Goal: Transaction & Acquisition: Purchase product/service

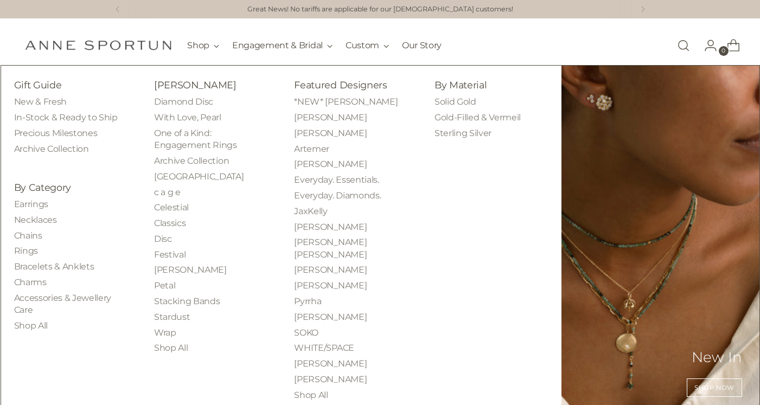
click at [217, 49] on button "Shop" at bounding box center [203, 46] width 32 height 24
click at [164, 238] on link "Disc" at bounding box center [163, 239] width 18 height 10
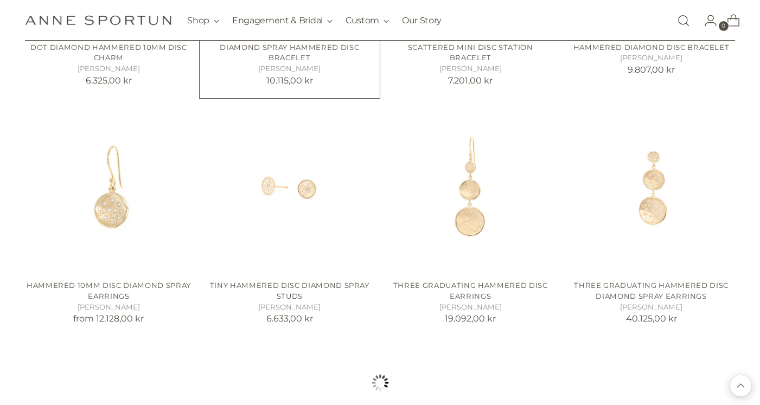
scroll to position [968, 0]
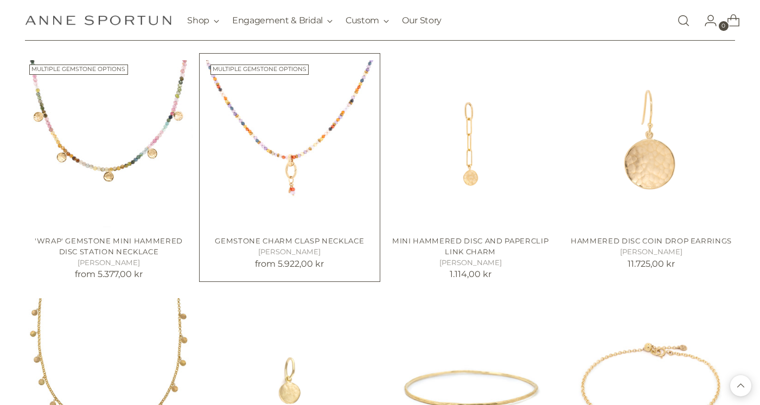
scroll to position [1632, 0]
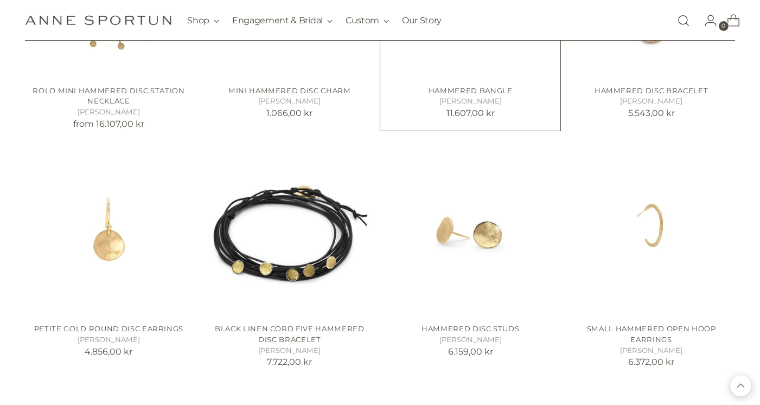
scroll to position [2021, 0]
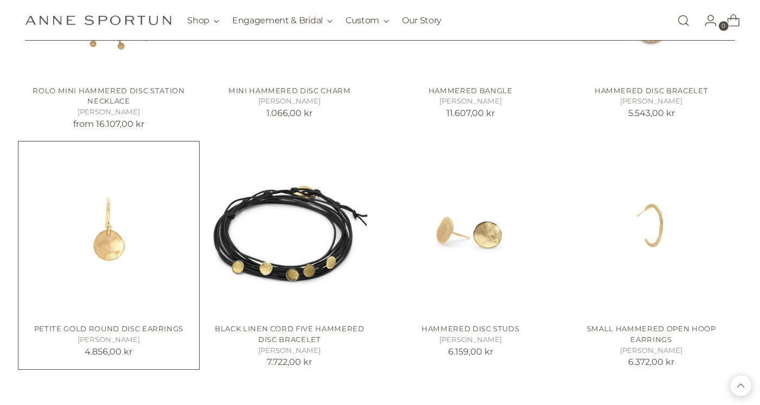
click at [0, 0] on img "Petite Gold Round Disc Earrings" at bounding box center [0, 0] width 0 height 0
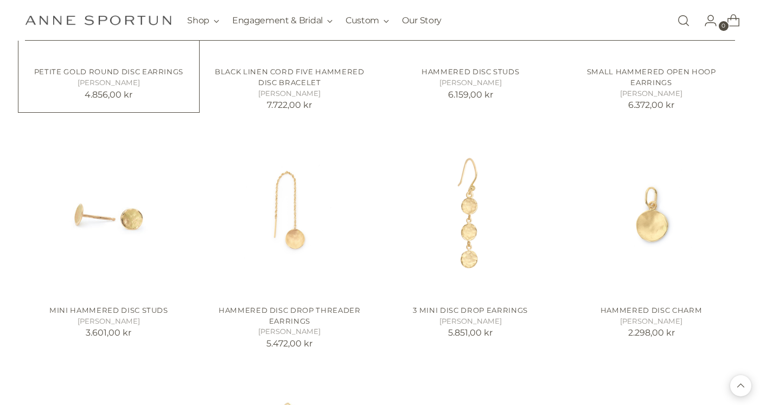
scroll to position [2286, 0]
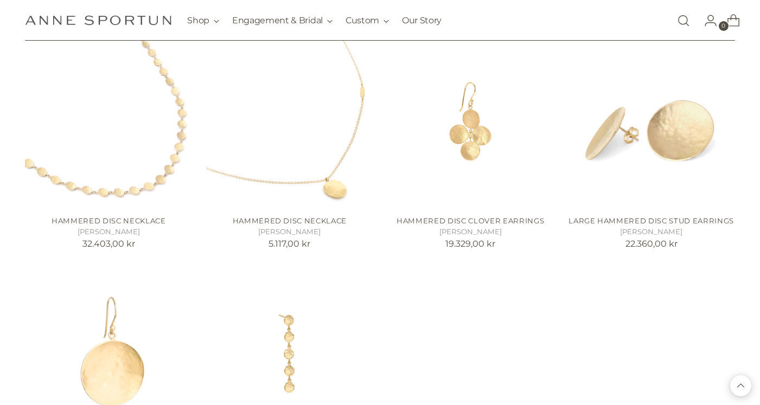
scroll to position [3150, 0]
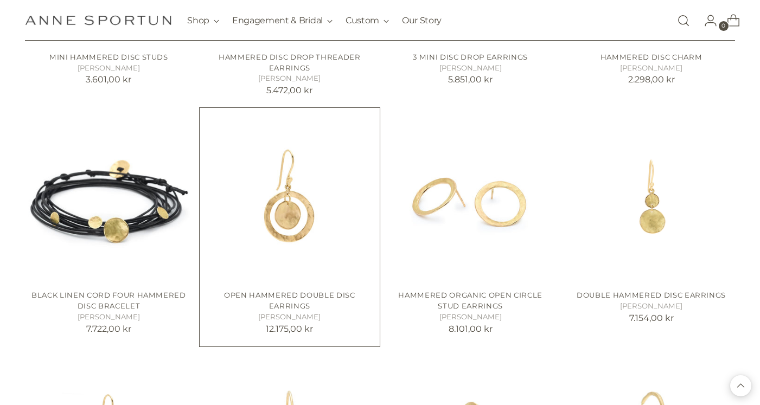
scroll to position [2530, 0]
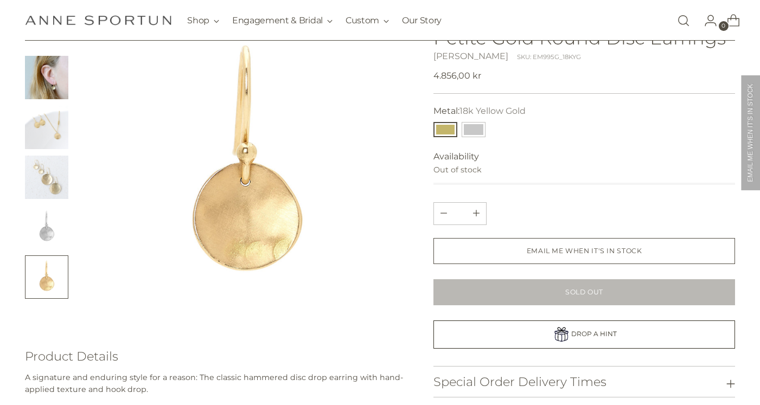
click at [53, 185] on img "Change image to image 4" at bounding box center [46, 177] width 43 height 43
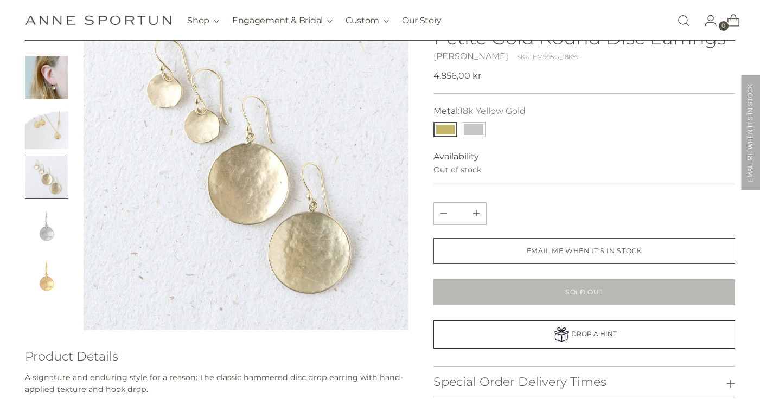
click at [50, 71] on img "Change image to image 2" at bounding box center [46, 77] width 43 height 43
